Goal: Book appointment/travel/reservation

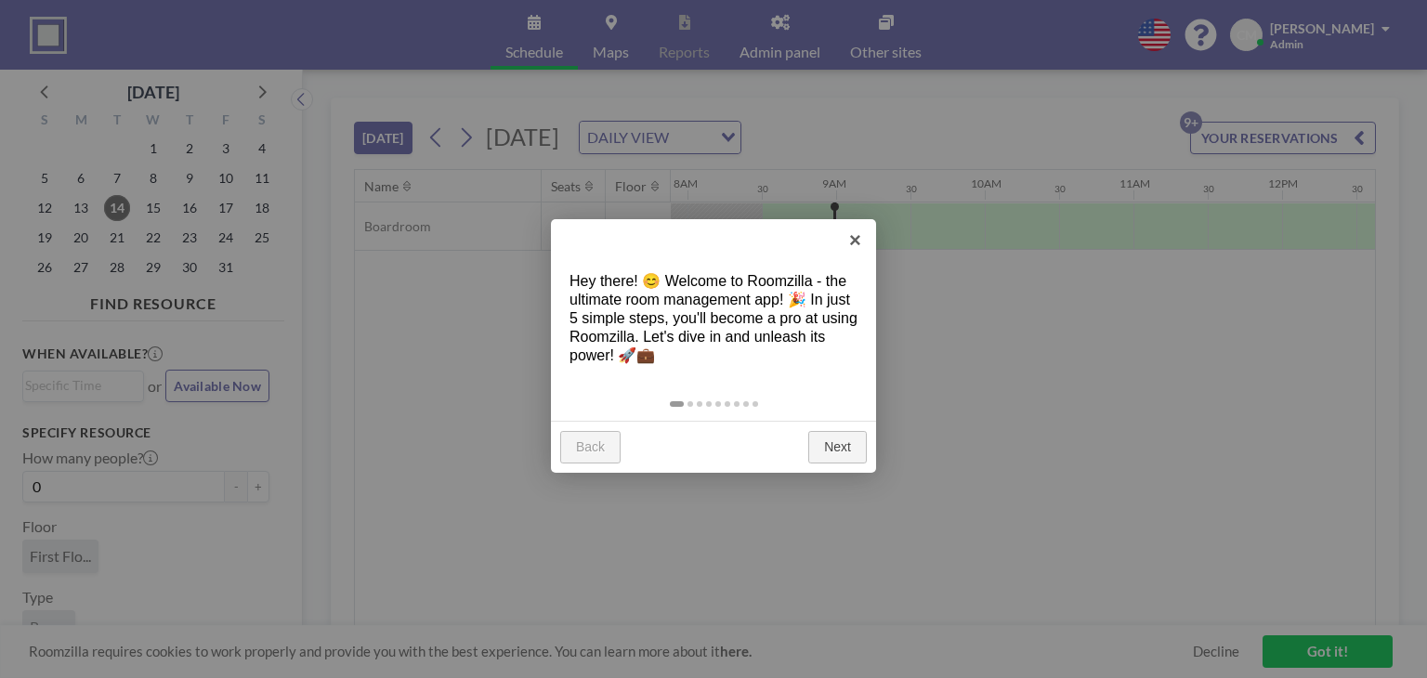
scroll to position [0, 1189]
click at [821, 452] on link "Next" at bounding box center [837, 447] width 59 height 33
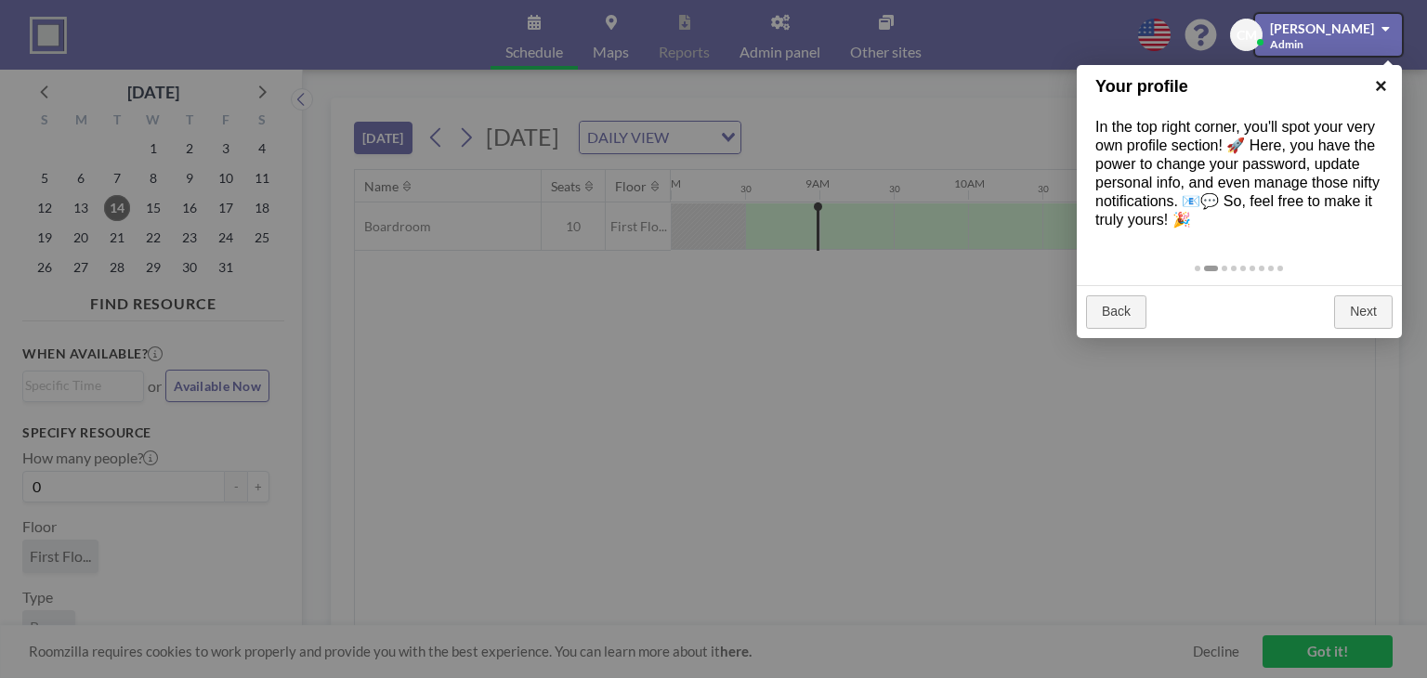
click at [1381, 89] on link "×" at bounding box center [1381, 86] width 42 height 42
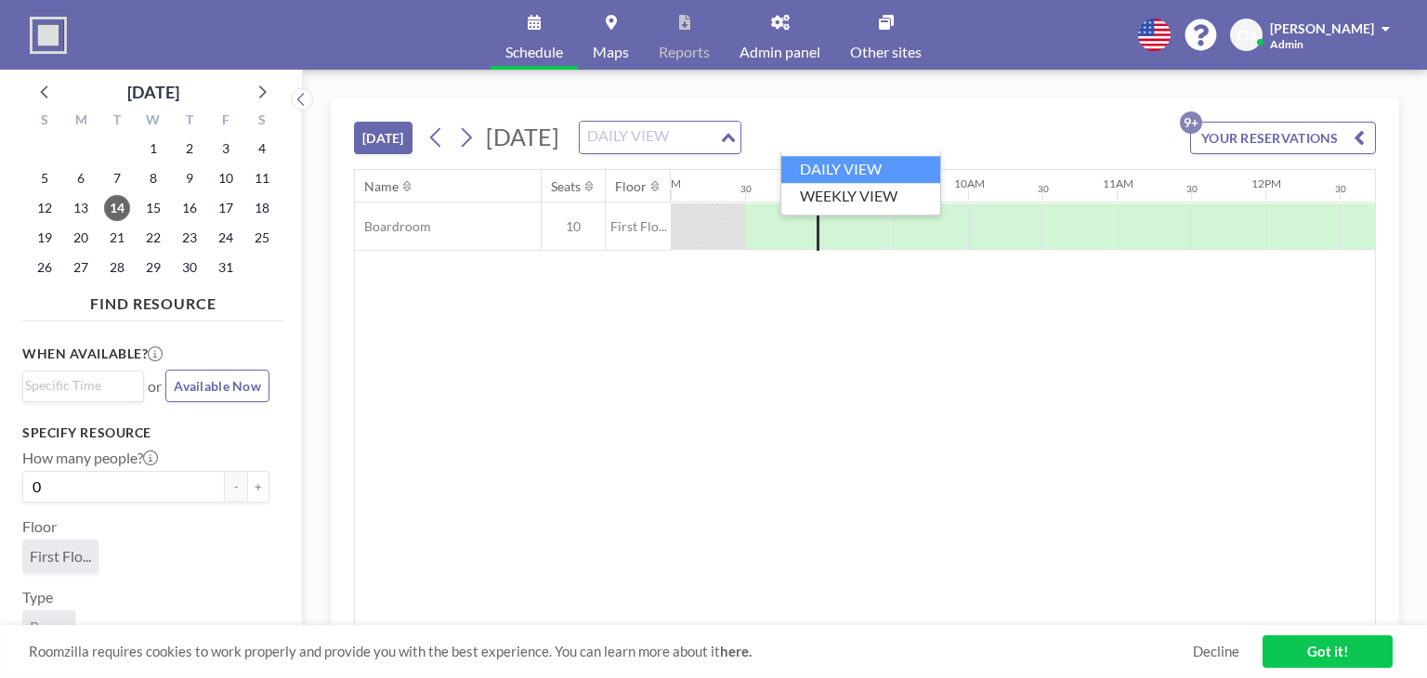
click at [717, 139] on input "Search for option" at bounding box center [650, 137] width 136 height 24
click at [904, 197] on li "WEEKLY VIEW" at bounding box center [860, 196] width 159 height 27
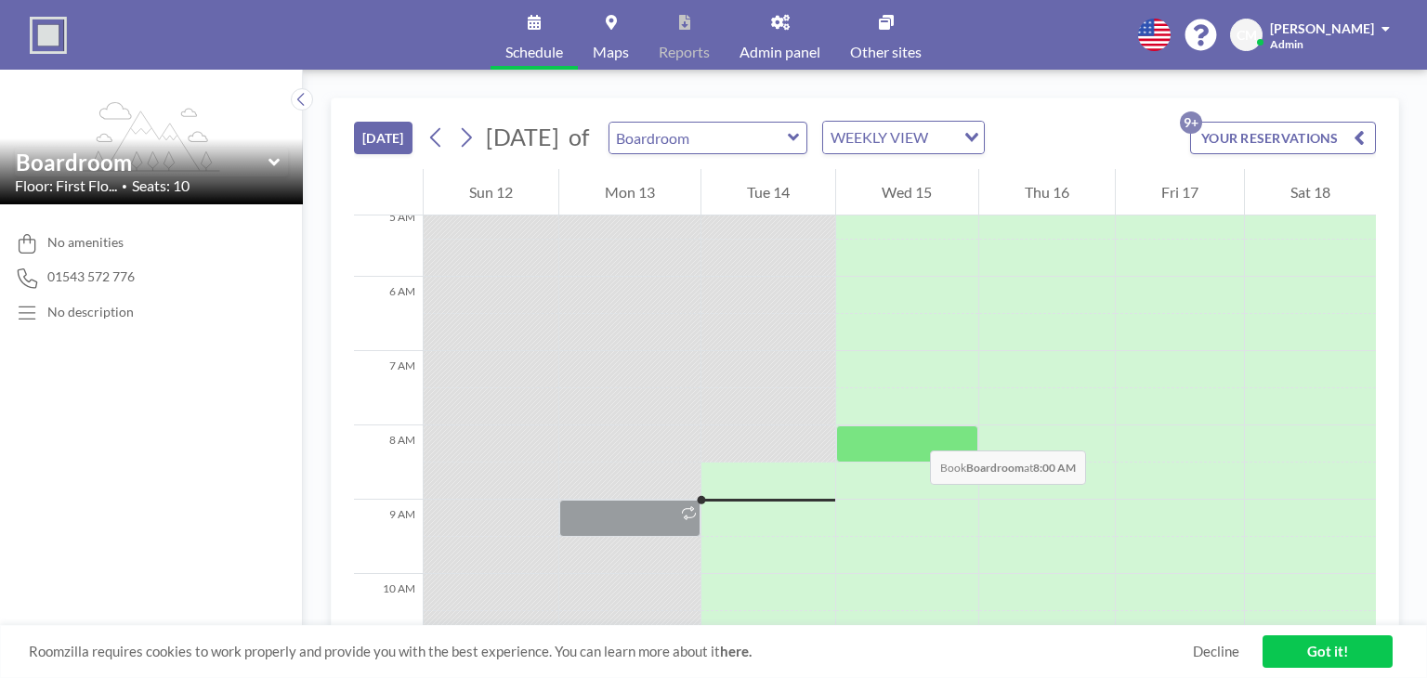
scroll to position [557, 0]
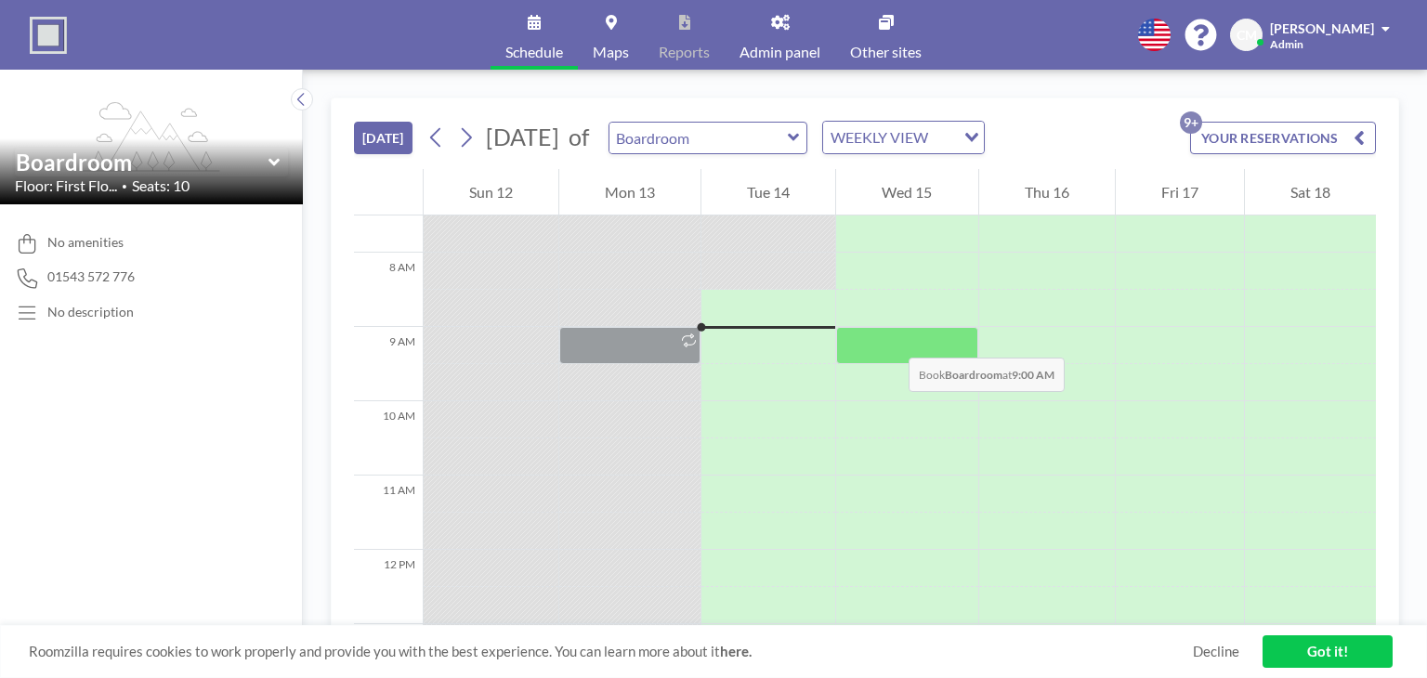
click at [890, 339] on div at bounding box center [906, 345] width 141 height 37
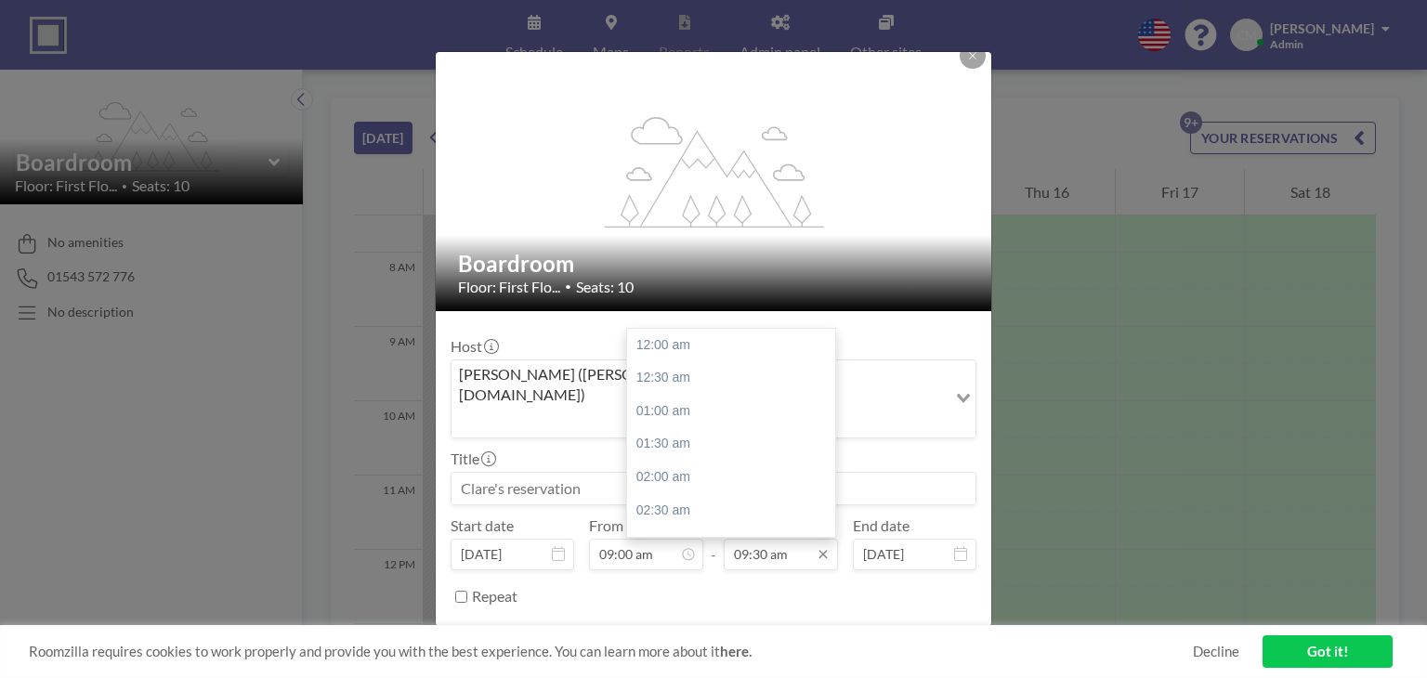
scroll to position [628, 0]
click at [816, 547] on icon at bounding box center [823, 554] width 15 height 15
click at [737, 361] on div "10:00 am" at bounding box center [735, 377] width 217 height 33
type input "10:00 am"
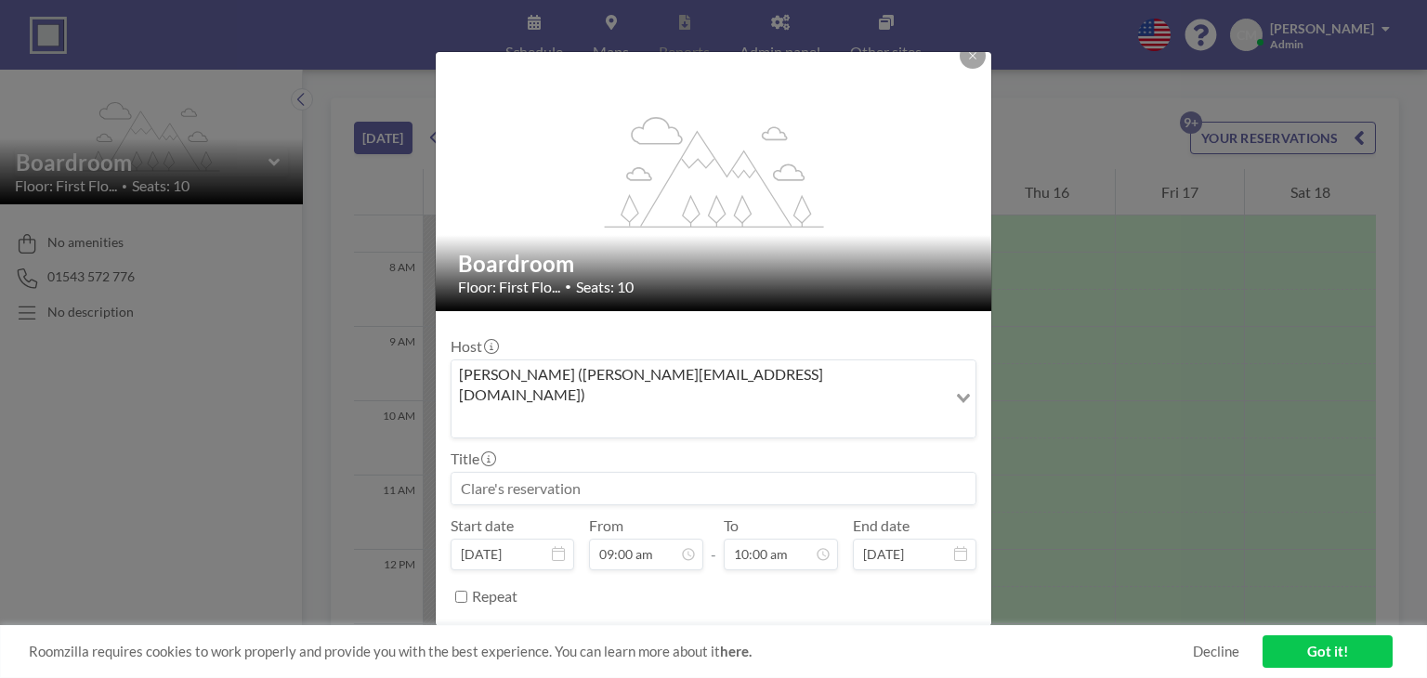
click at [884, 627] on button "BOOK NOW" at bounding box center [930, 643] width 94 height 33
